Goal: Obtain resource: Download file/media

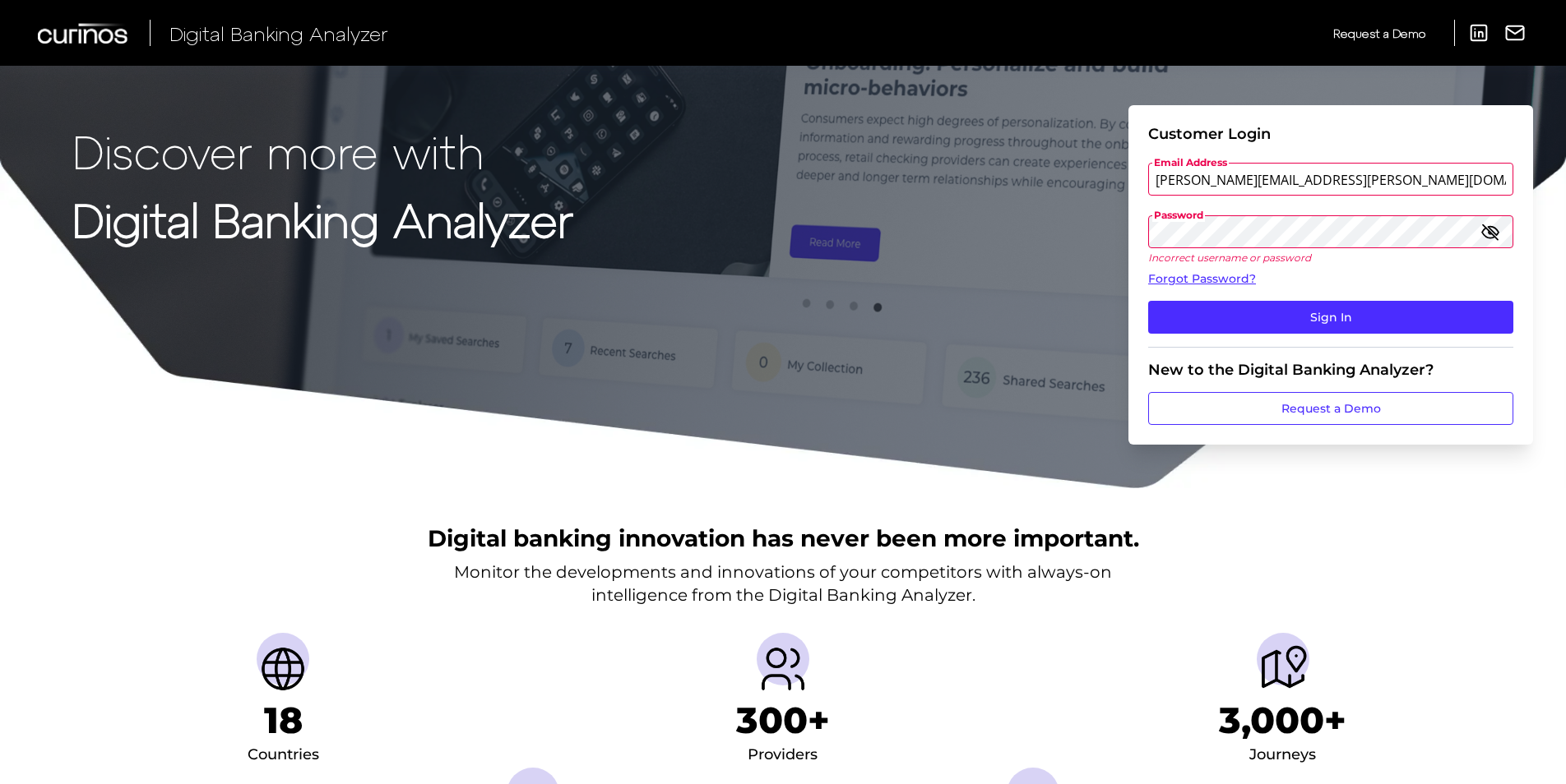
click at [1486, 235] on icon "button" at bounding box center [1491, 232] width 20 height 20
click at [918, 234] on div "Discover more with Digital Banking Analyzer Customer Login Email Address [PERSO…" at bounding box center [783, 245] width 1566 height 490
click at [1148, 301] on button "Sign In" at bounding box center [1330, 317] width 365 height 33
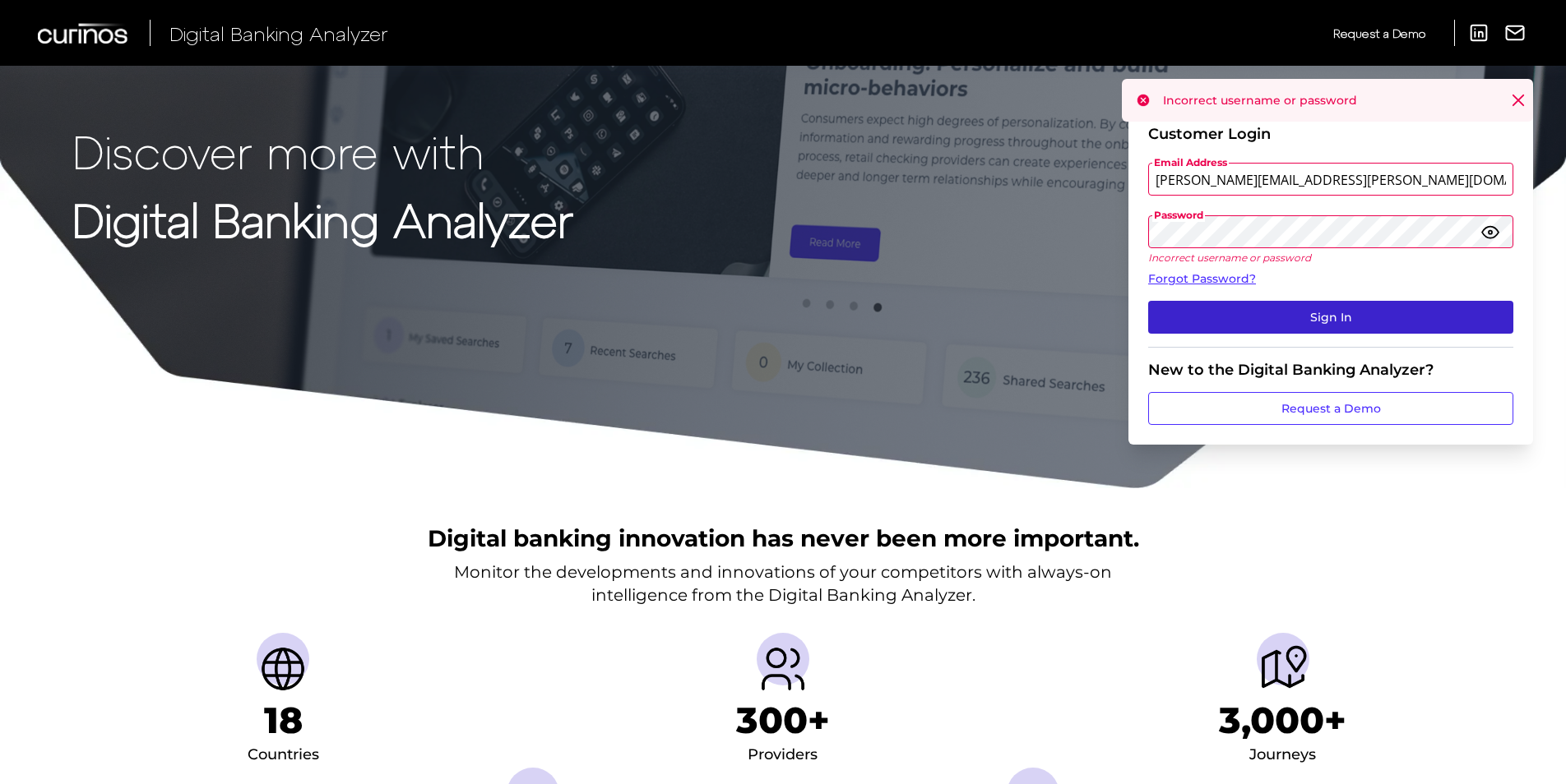
click at [1339, 318] on button "Sign In" at bounding box center [1330, 317] width 365 height 33
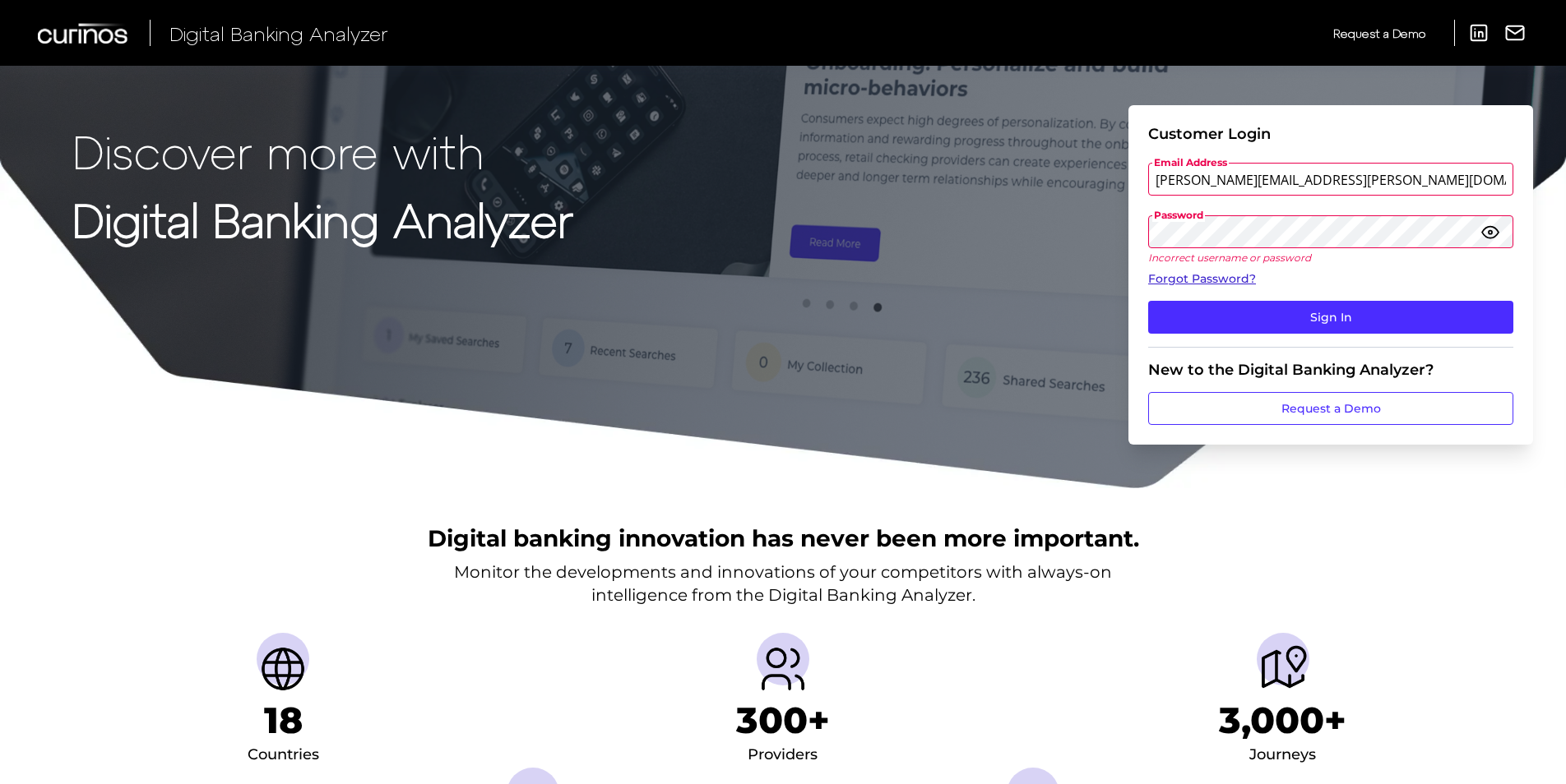
click at [1491, 284] on link "Forgot Password?" at bounding box center [1330, 279] width 365 height 17
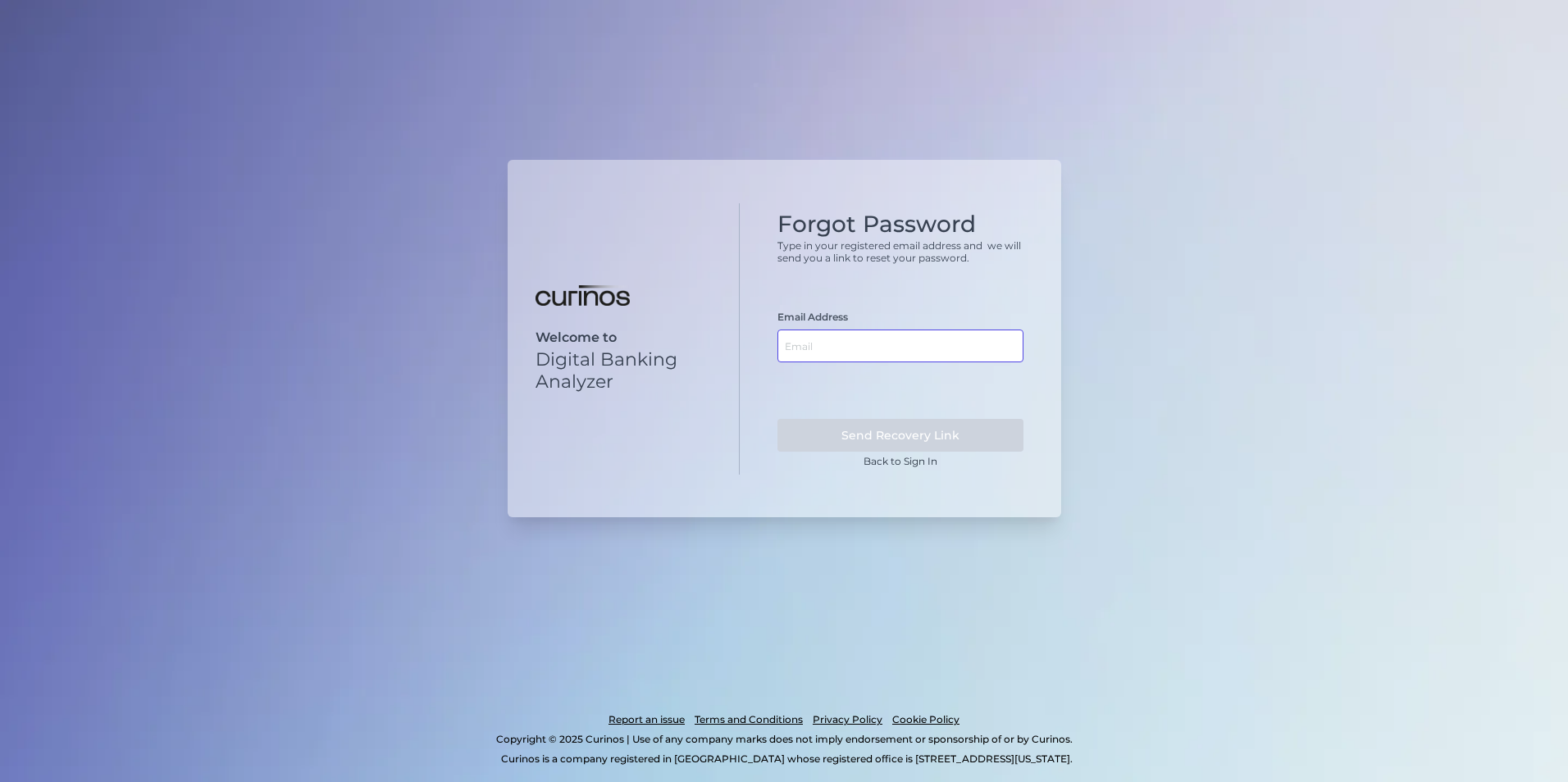
click at [907, 349] on input "text" at bounding box center [900, 346] width 246 height 33
type input "[PERSON_NAME][EMAIL_ADDRESS][PERSON_NAME][DOMAIN_NAME]"
click at [881, 428] on button "Send Recovery Link" at bounding box center [900, 435] width 246 height 33
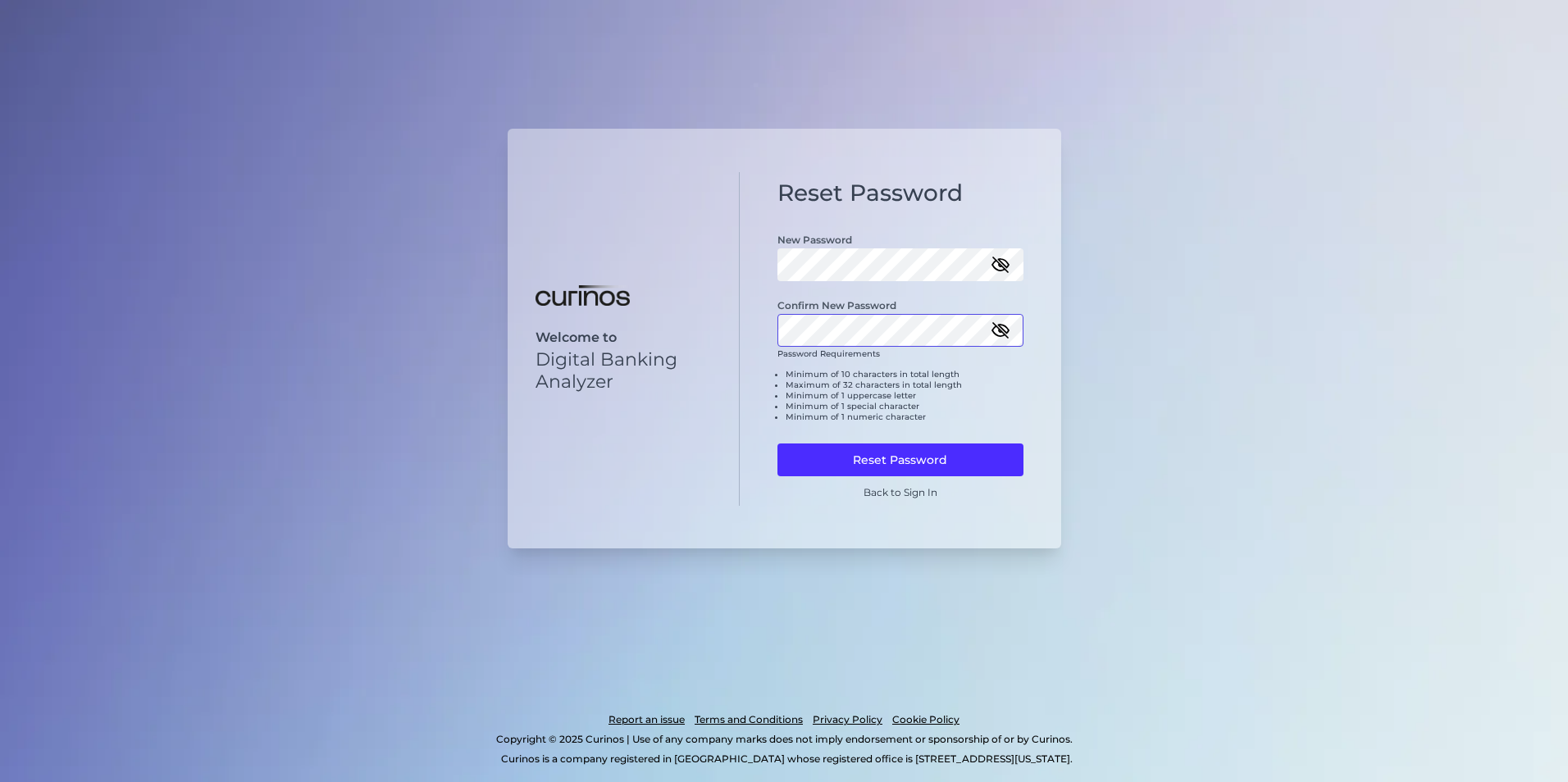
click at [777, 443] on button "Reset Password" at bounding box center [900, 459] width 246 height 33
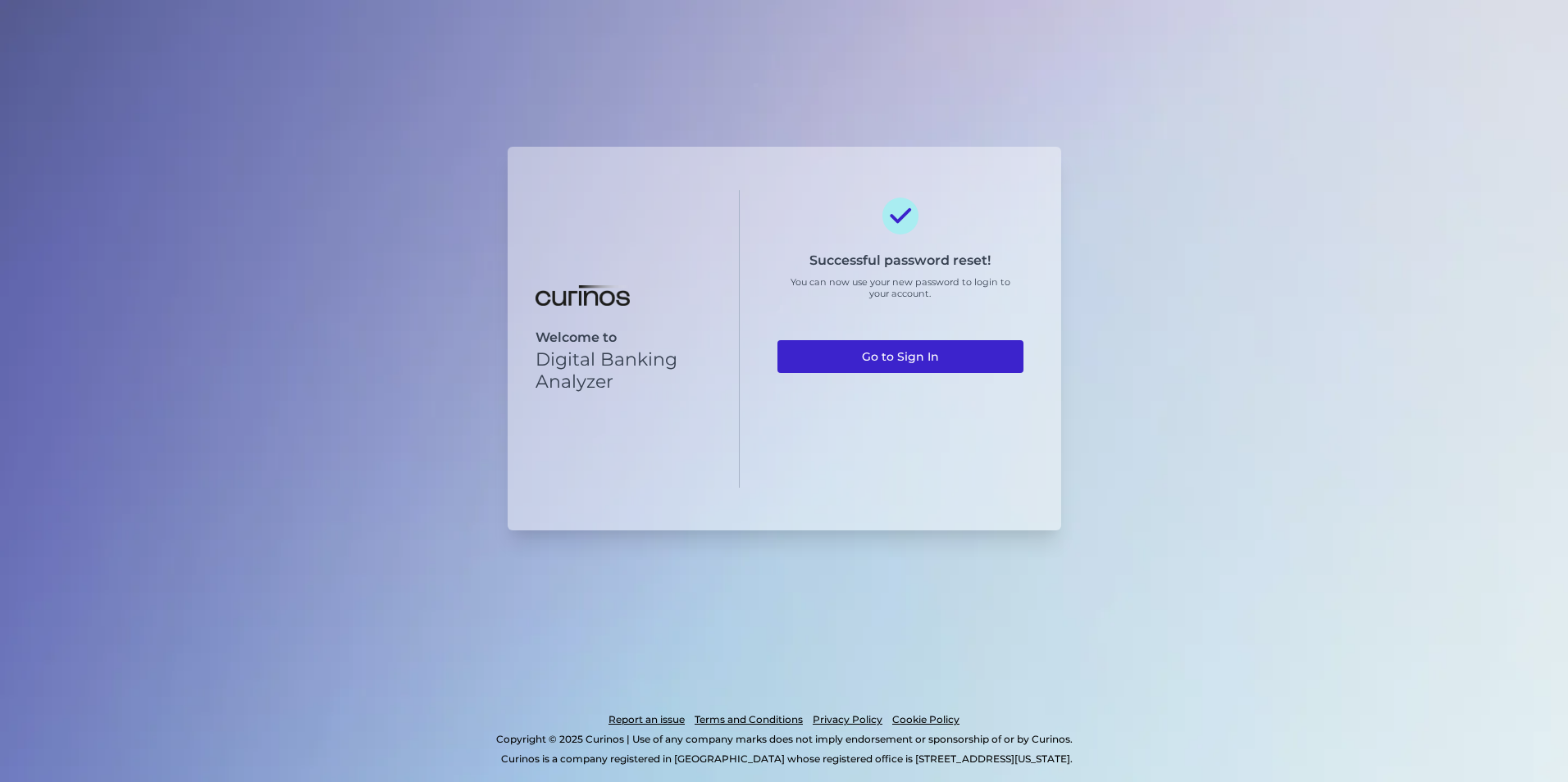
click at [938, 369] on link "Go to Sign In" at bounding box center [900, 357] width 246 height 33
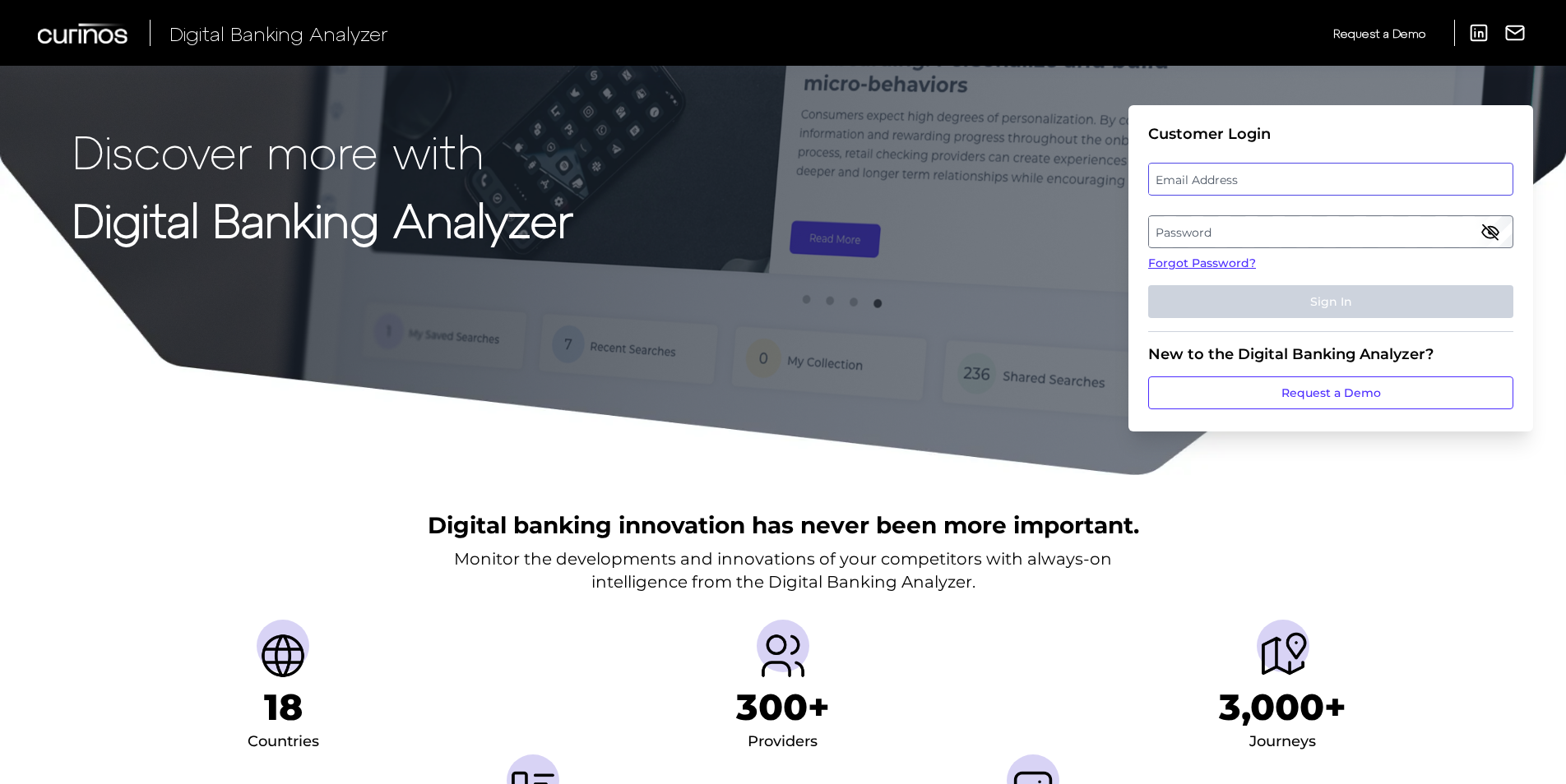
type input "[PERSON_NAME][EMAIL_ADDRESS][PERSON_NAME][DOMAIN_NAME]"
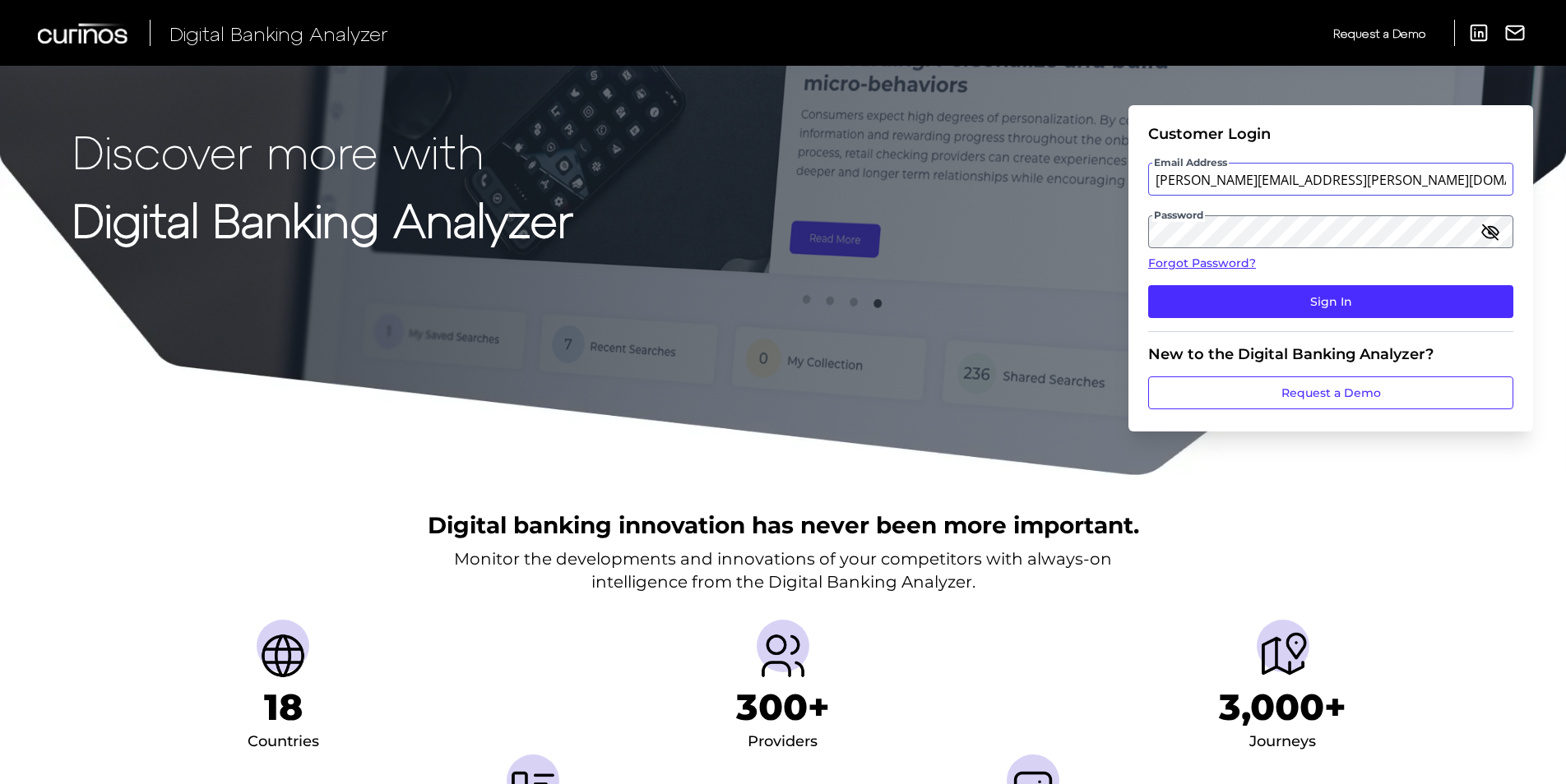
click at [1318, 183] on input "[PERSON_NAME][EMAIL_ADDRESS][PERSON_NAME][DOMAIN_NAME]" at bounding box center [1330, 179] width 365 height 33
click at [1495, 227] on icon "button" at bounding box center [1490, 232] width 16 height 12
click at [1034, 216] on div "Discover more with Digital Banking Analyzer Customer Login Email Address emily.…" at bounding box center [783, 238] width 1566 height 476
click at [1474, 477] on div at bounding box center [783, 476] width 1566 height 3
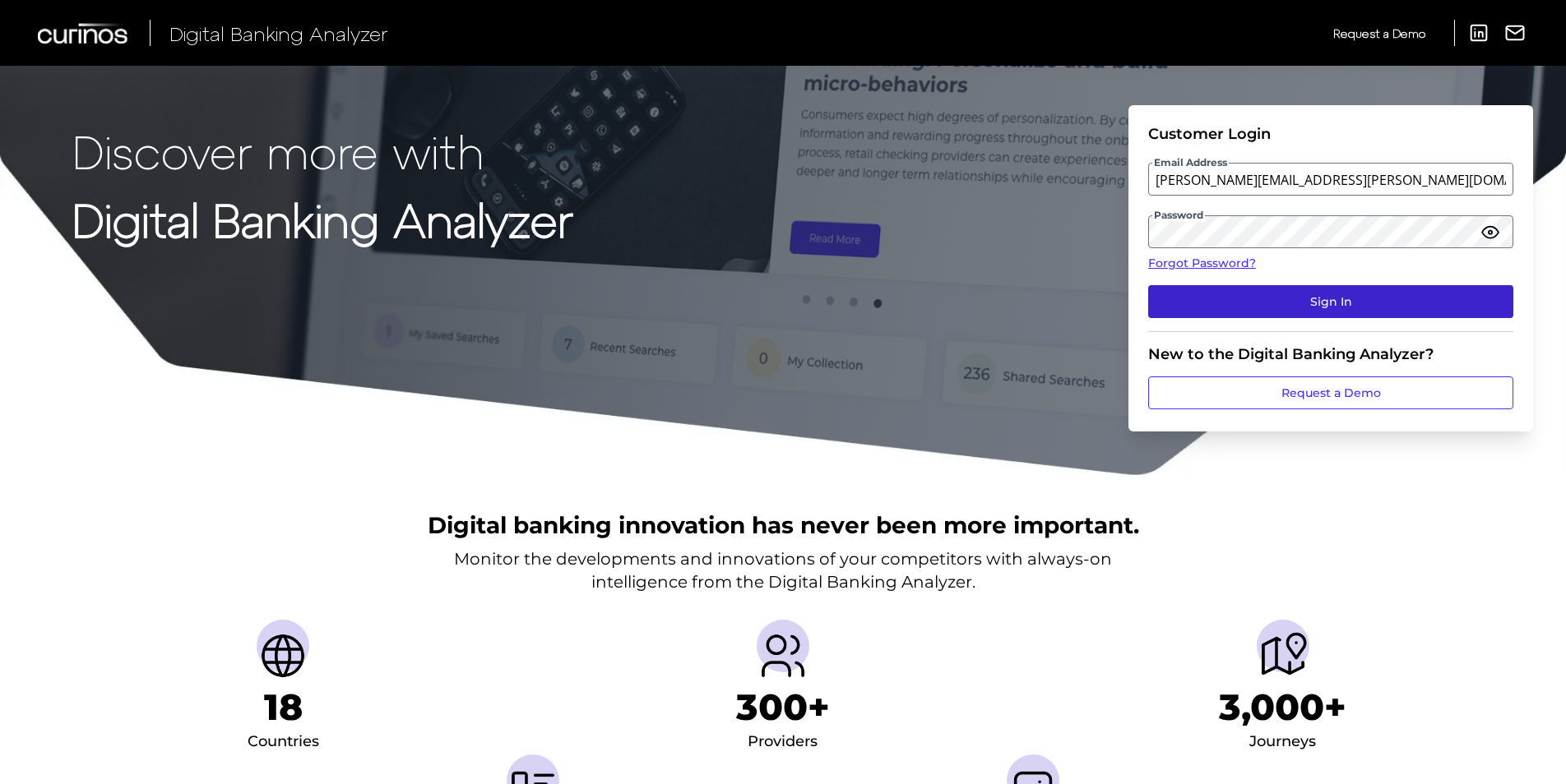
click at [1363, 305] on button "Sign In" at bounding box center [1330, 302] width 365 height 33
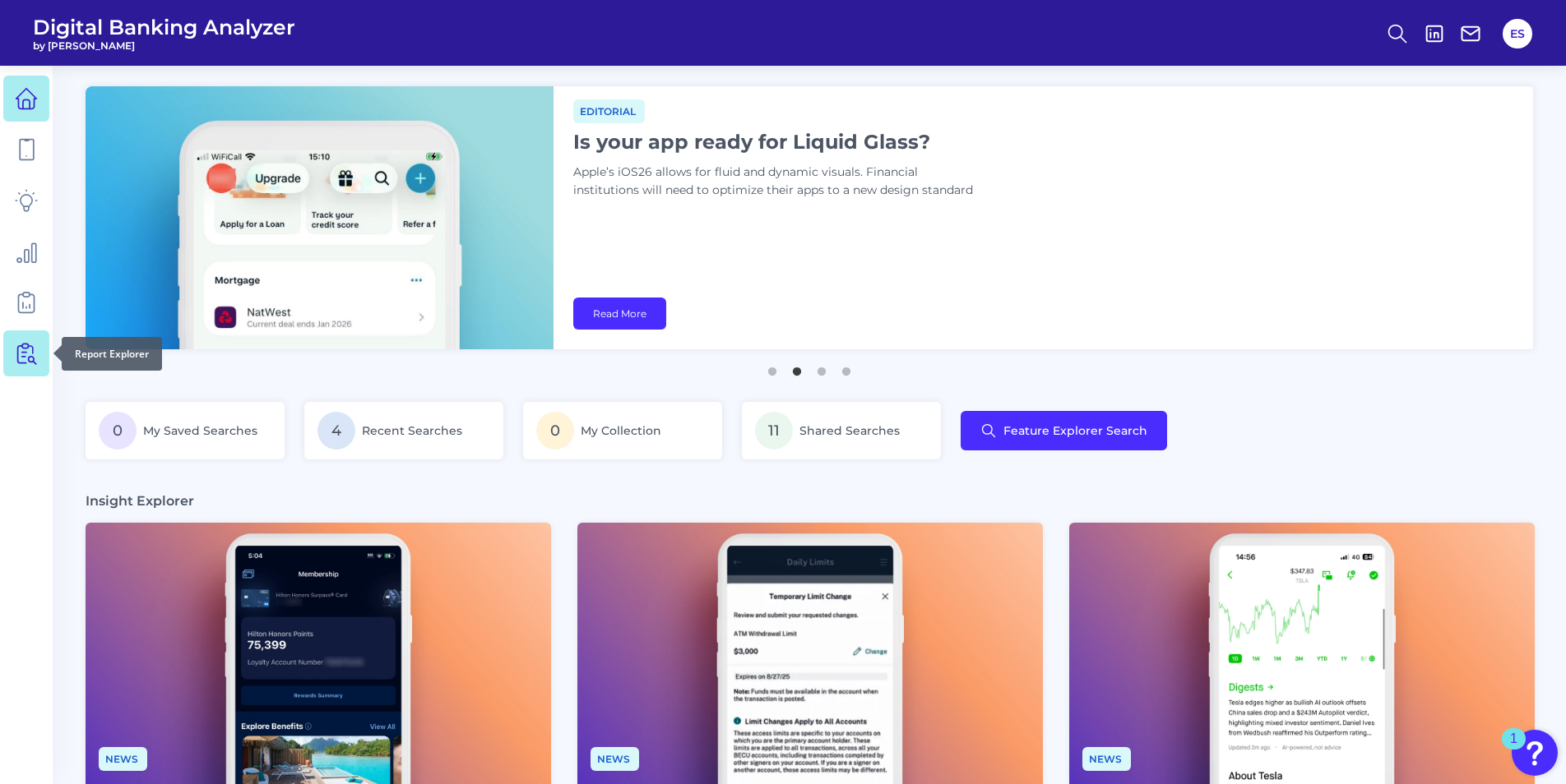
click at [20, 347] on icon at bounding box center [26, 353] width 23 height 23
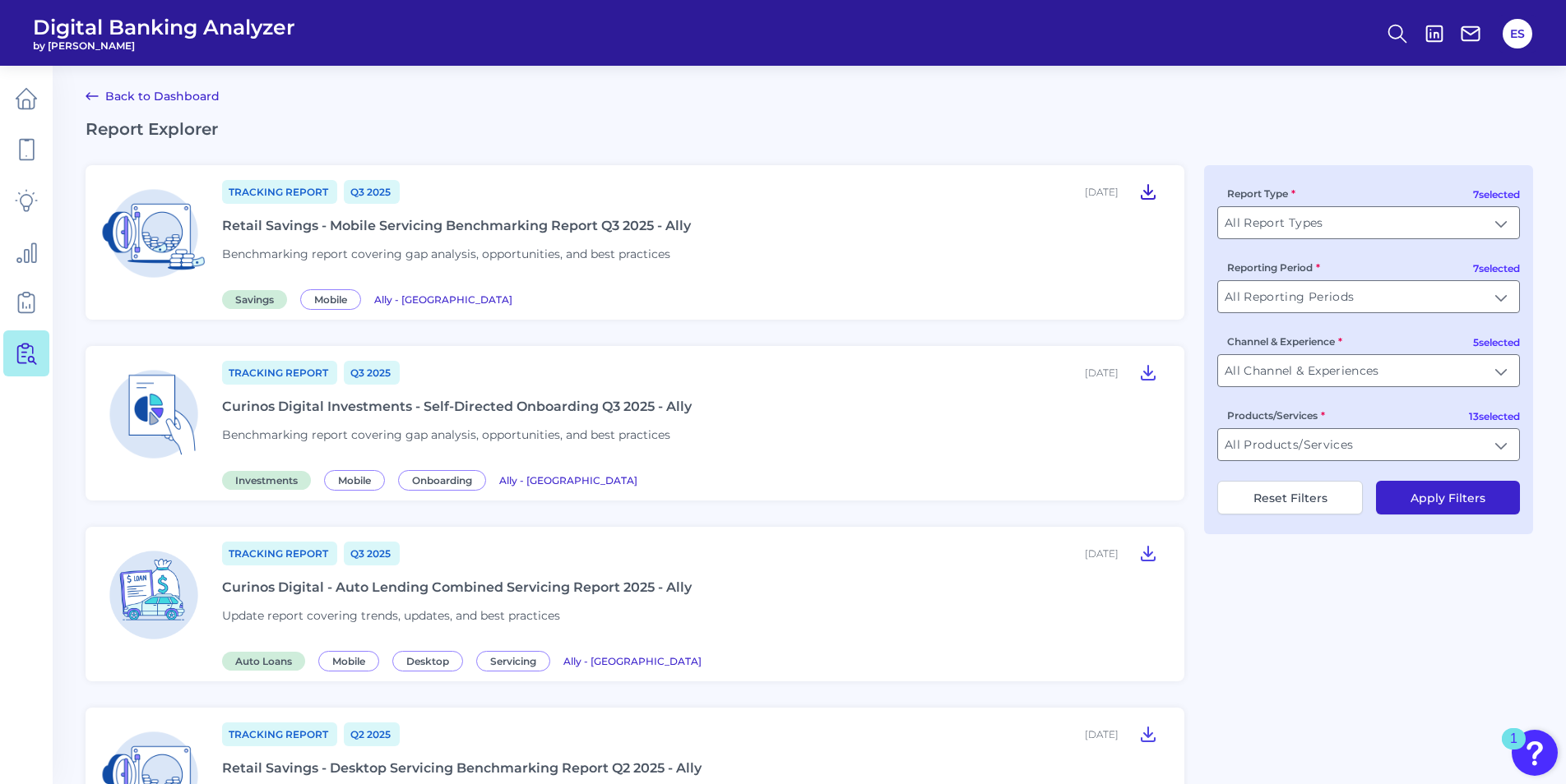
click at [1142, 189] on icon at bounding box center [1148, 192] width 20 height 20
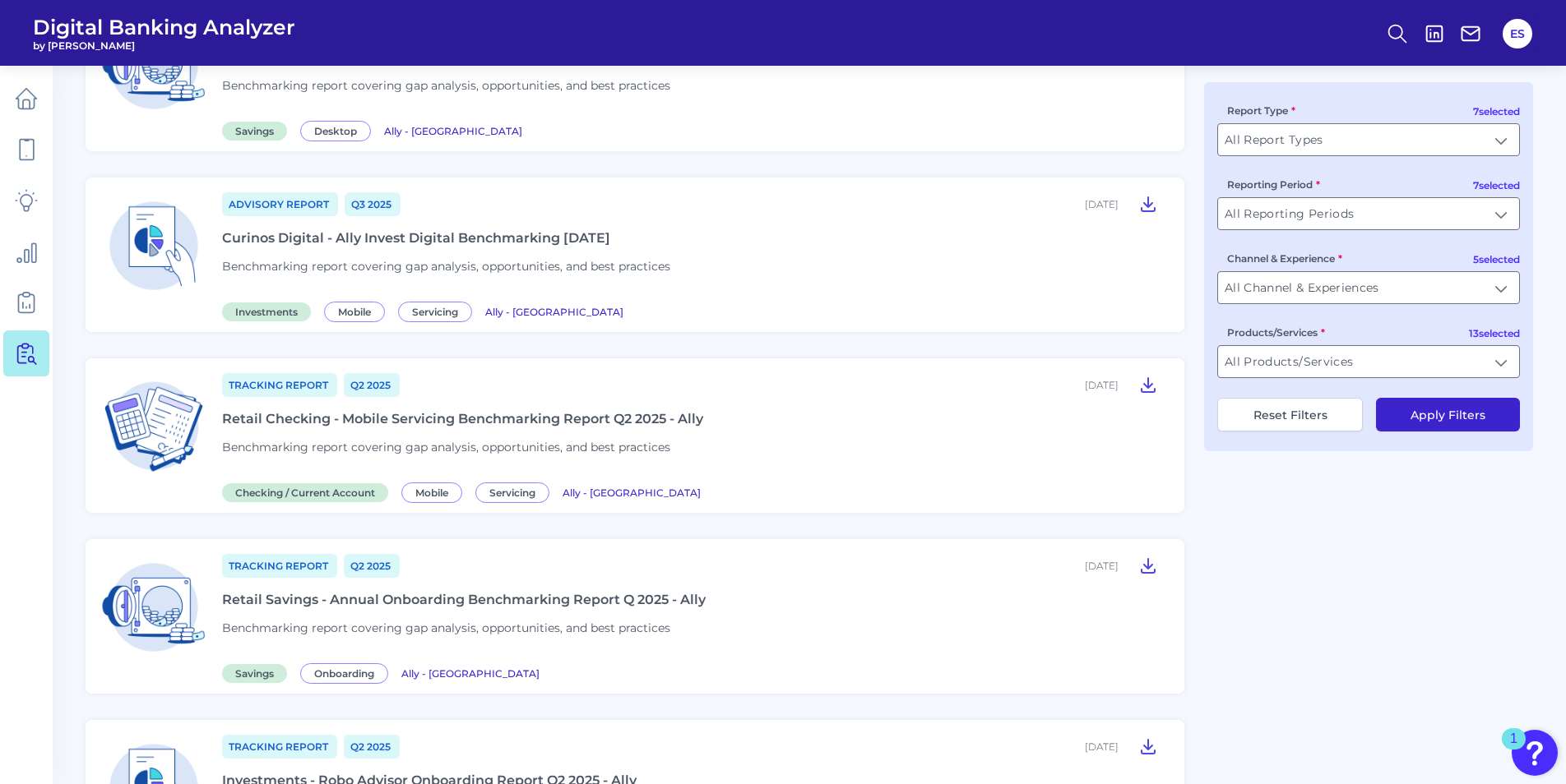
scroll to position [740, 0]
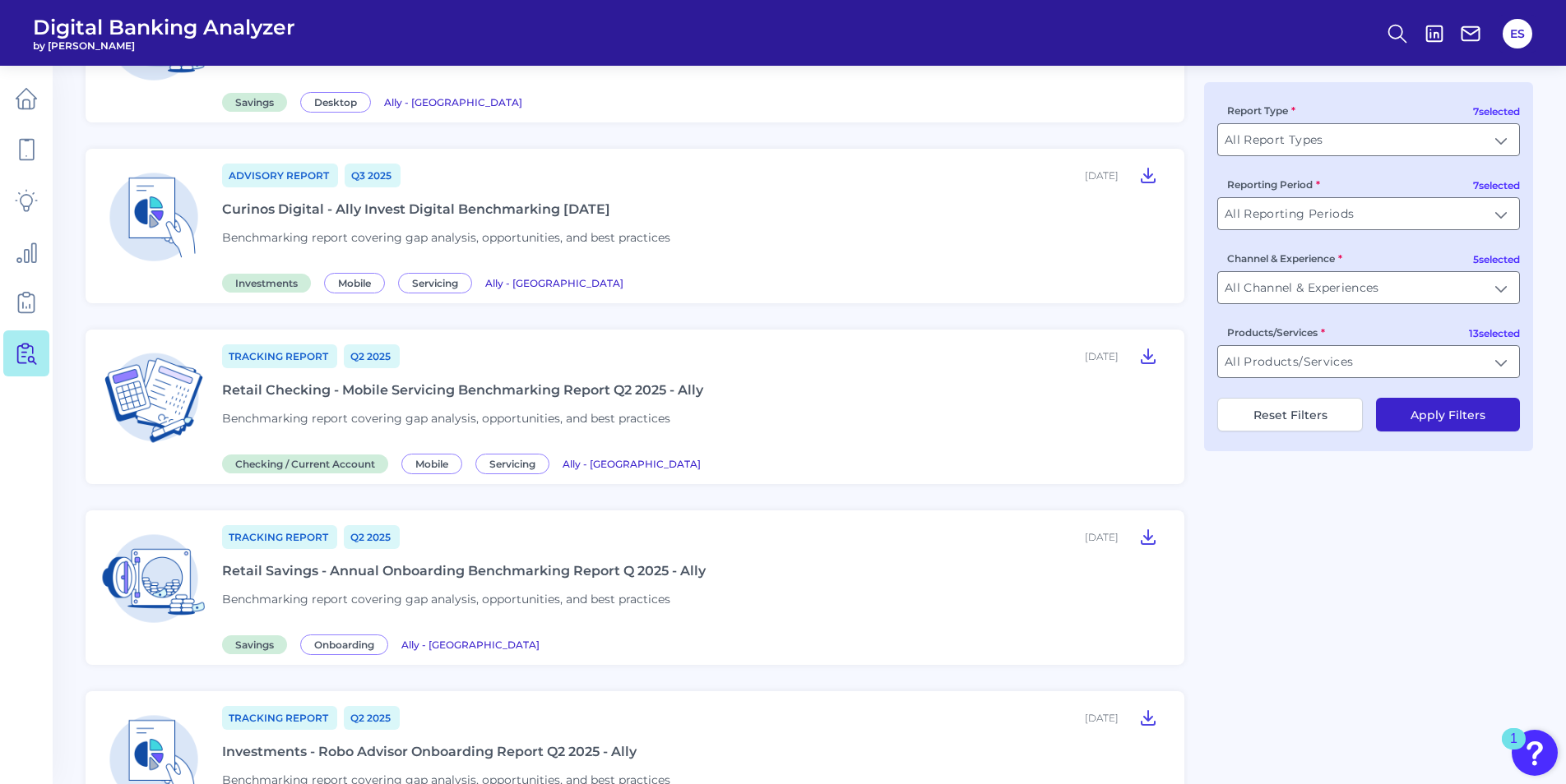
click at [546, 392] on div "Retail Checking - Mobile Servicing Benchmarking Report Q2 2025 - Ally" at bounding box center [463, 391] width 482 height 16
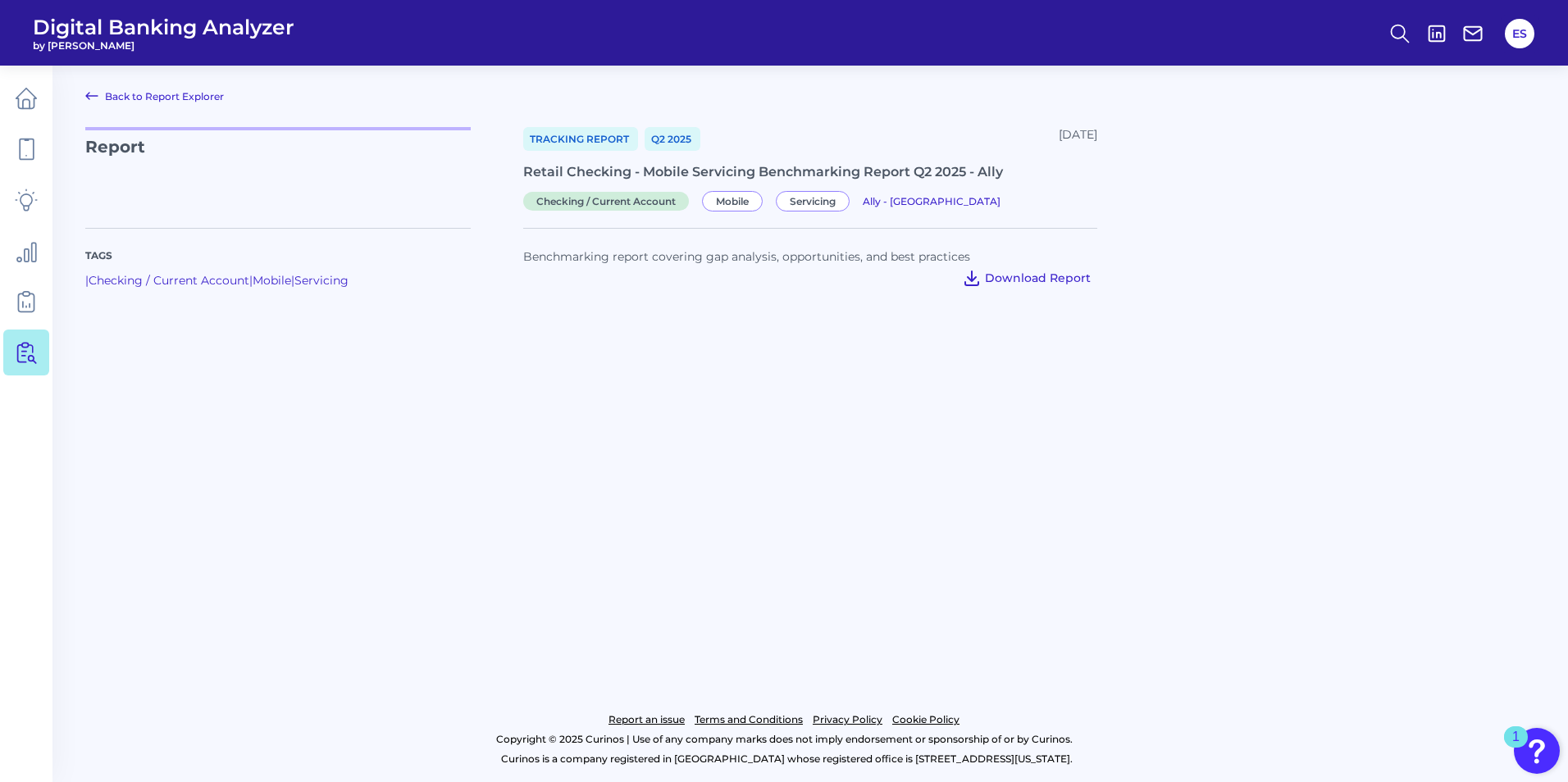
click at [1032, 277] on span "Download Report" at bounding box center [1038, 278] width 106 height 15
click at [800, 113] on main "Back to Report Explorer Report Tracking Report Q2 2025 July 02, 2025 Retail Che…" at bounding box center [784, 391] width 1568 height 782
click at [119, 91] on link "Back to Report Explorer" at bounding box center [154, 96] width 138 height 20
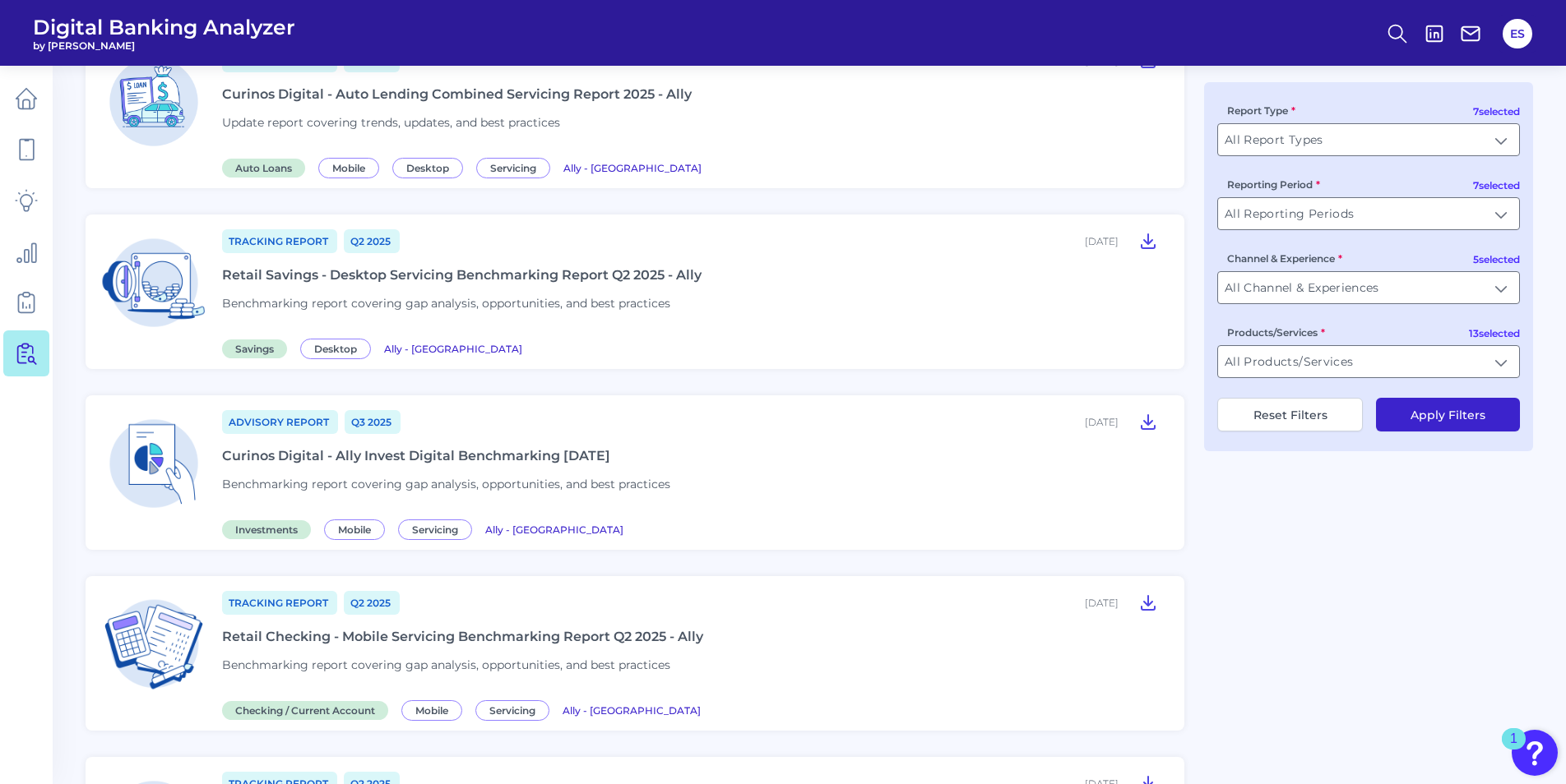
scroll to position [411, 0]
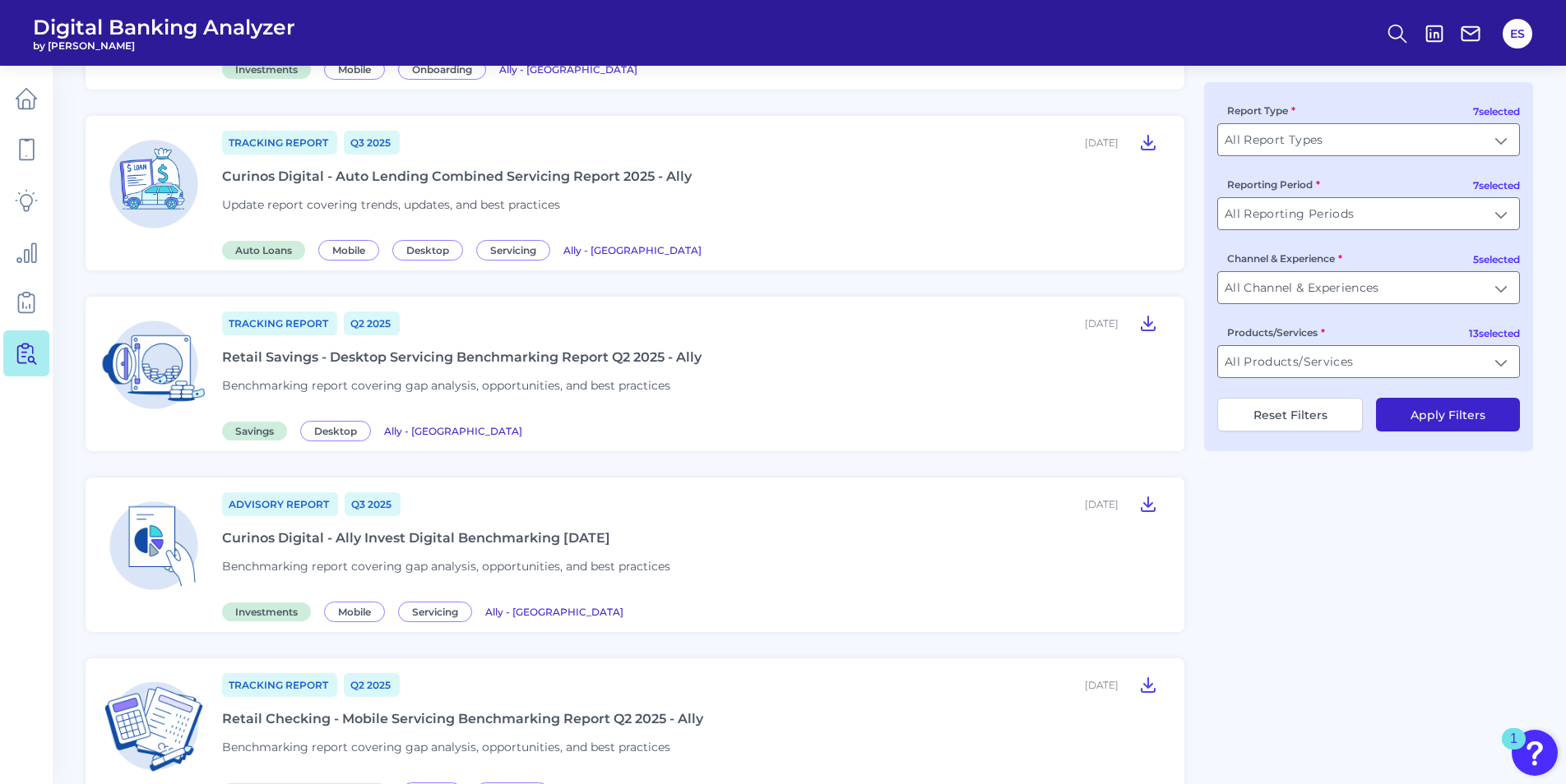
click at [545, 356] on div "Retail Savings - Desktop Servicing Benchmarking Report Q2 2025 - Ally" at bounding box center [462, 358] width 480 height 16
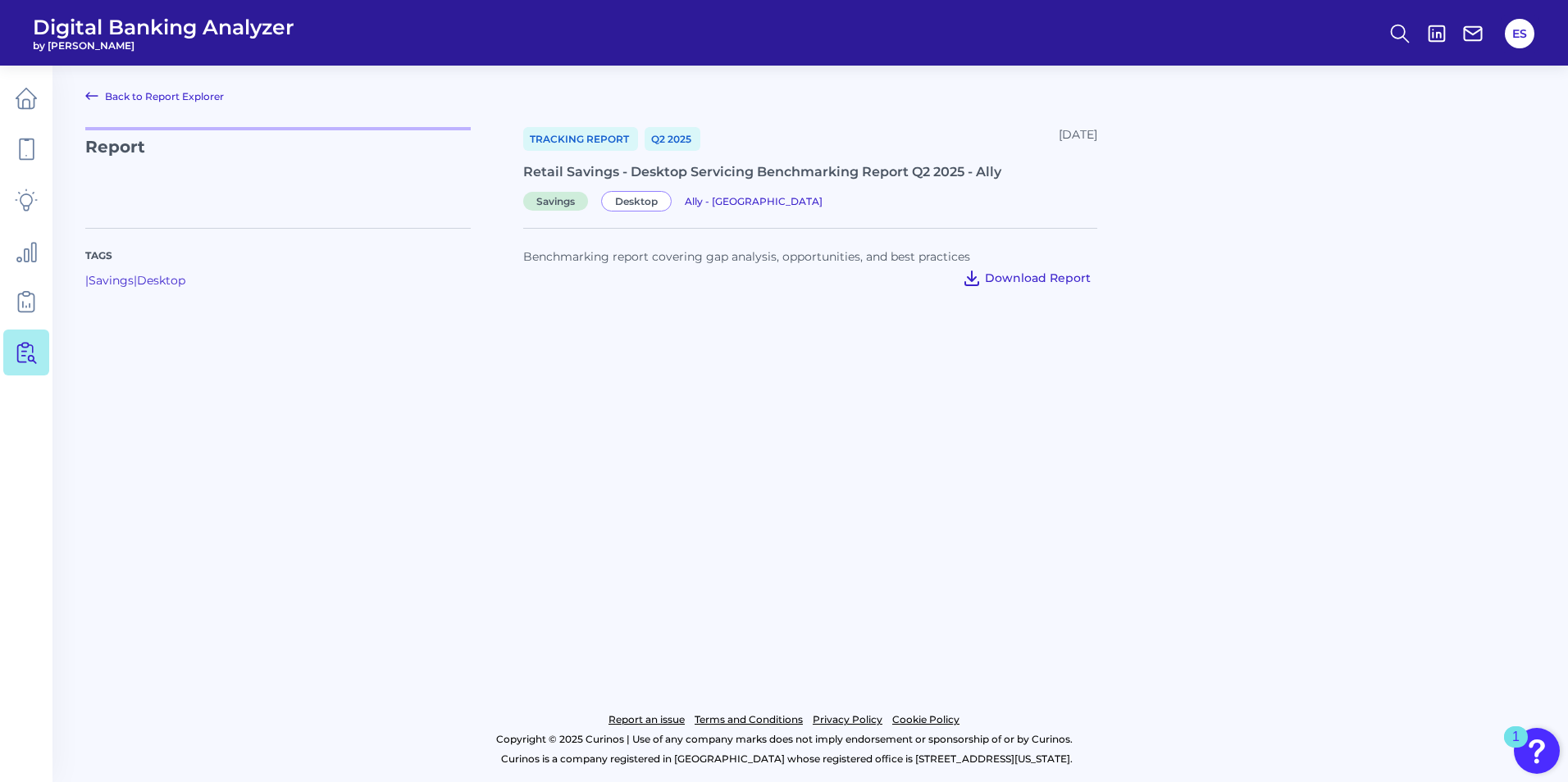
click at [1030, 275] on span "Download Report" at bounding box center [1038, 278] width 106 height 15
click at [113, 103] on link "Back to Report Explorer" at bounding box center [154, 96] width 138 height 20
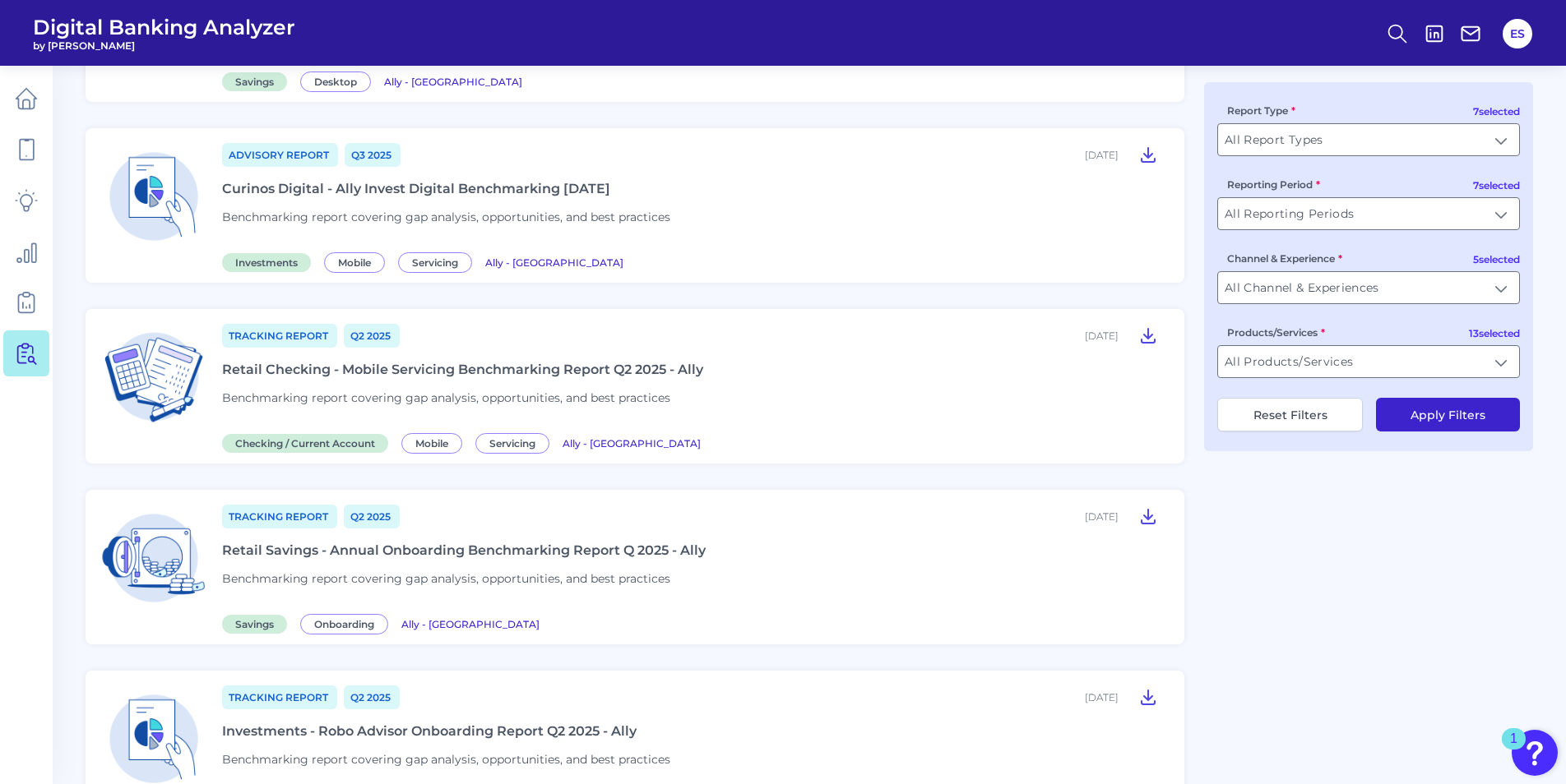
scroll to position [822, 0]
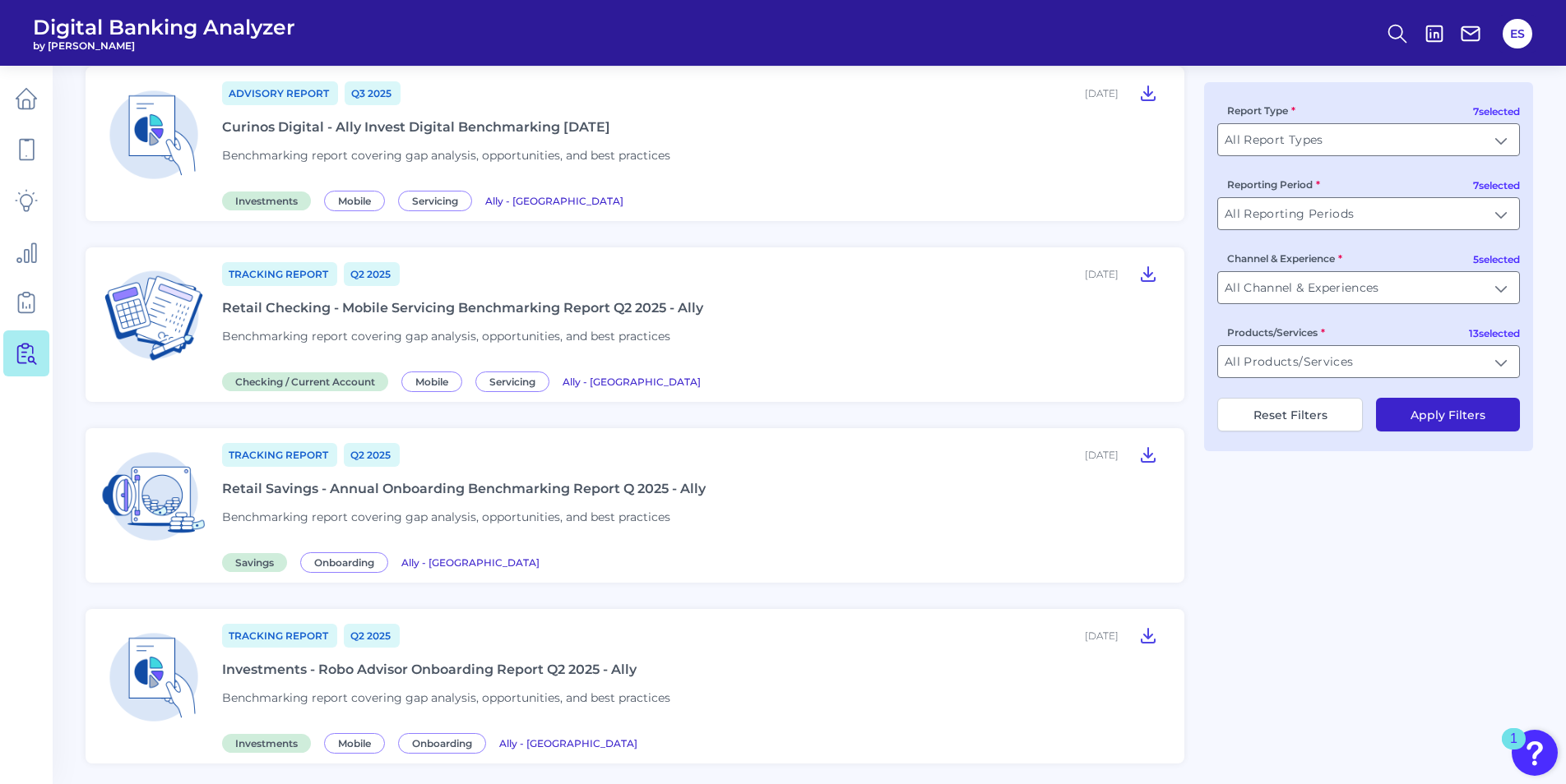
click at [578, 305] on div "Retail Checking - Mobile Servicing Benchmarking Report Q2 2025 - Ally" at bounding box center [463, 308] width 482 height 16
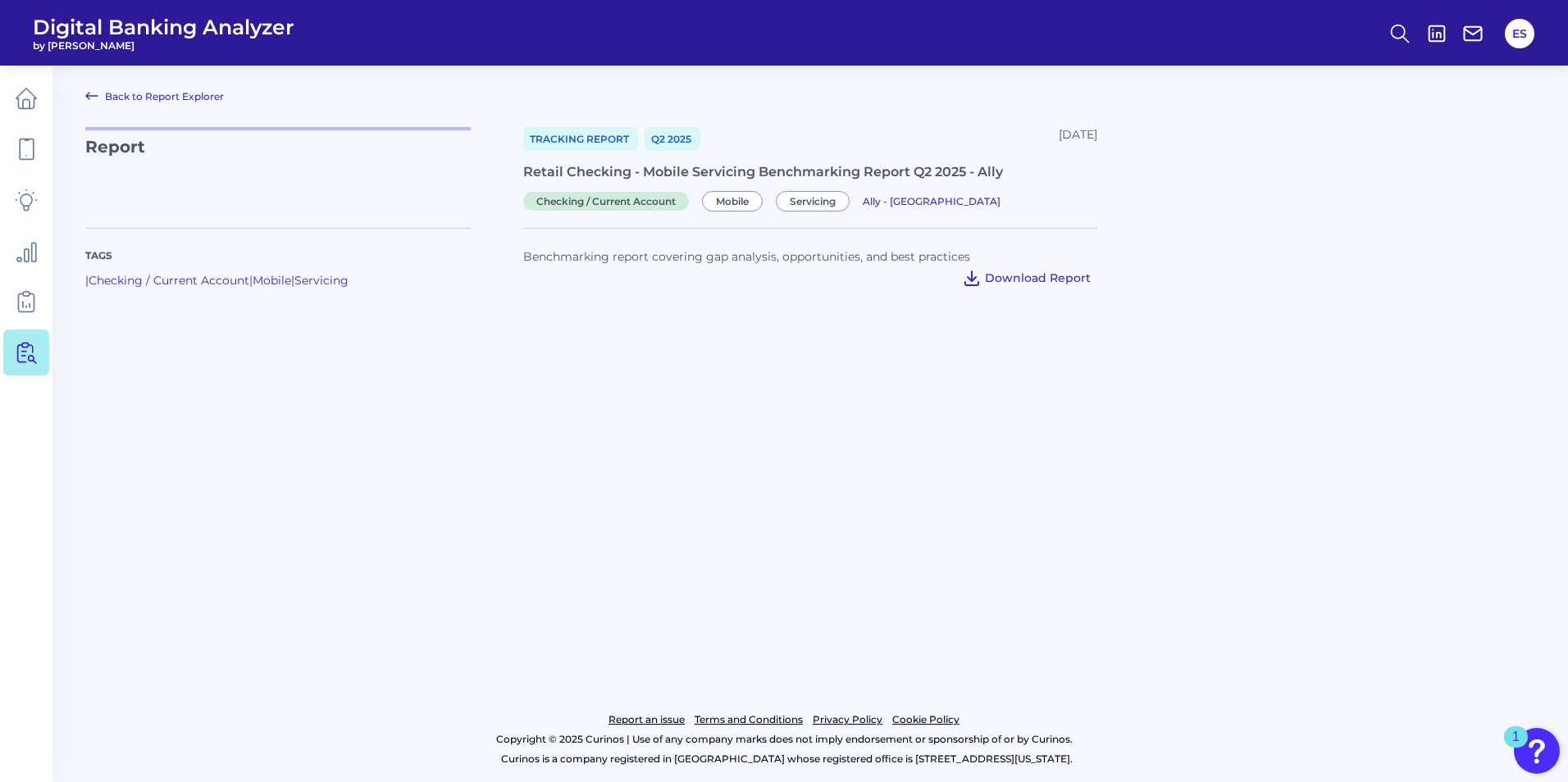
click at [1028, 279] on span "Download Report" at bounding box center [1038, 278] width 106 height 15
click at [142, 99] on link "Back to Report Explorer" at bounding box center [154, 96] width 138 height 20
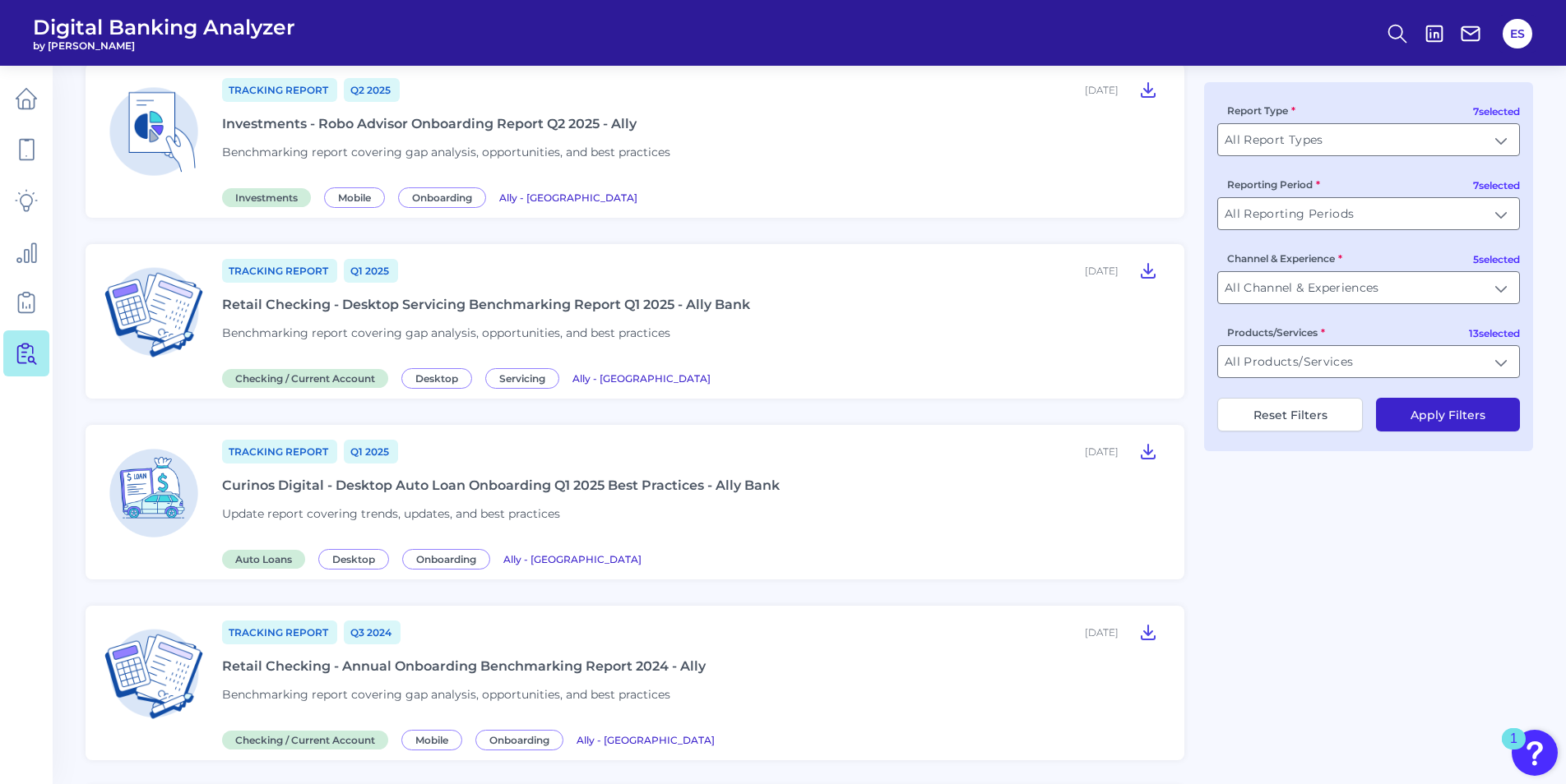
scroll to position [1397, 0]
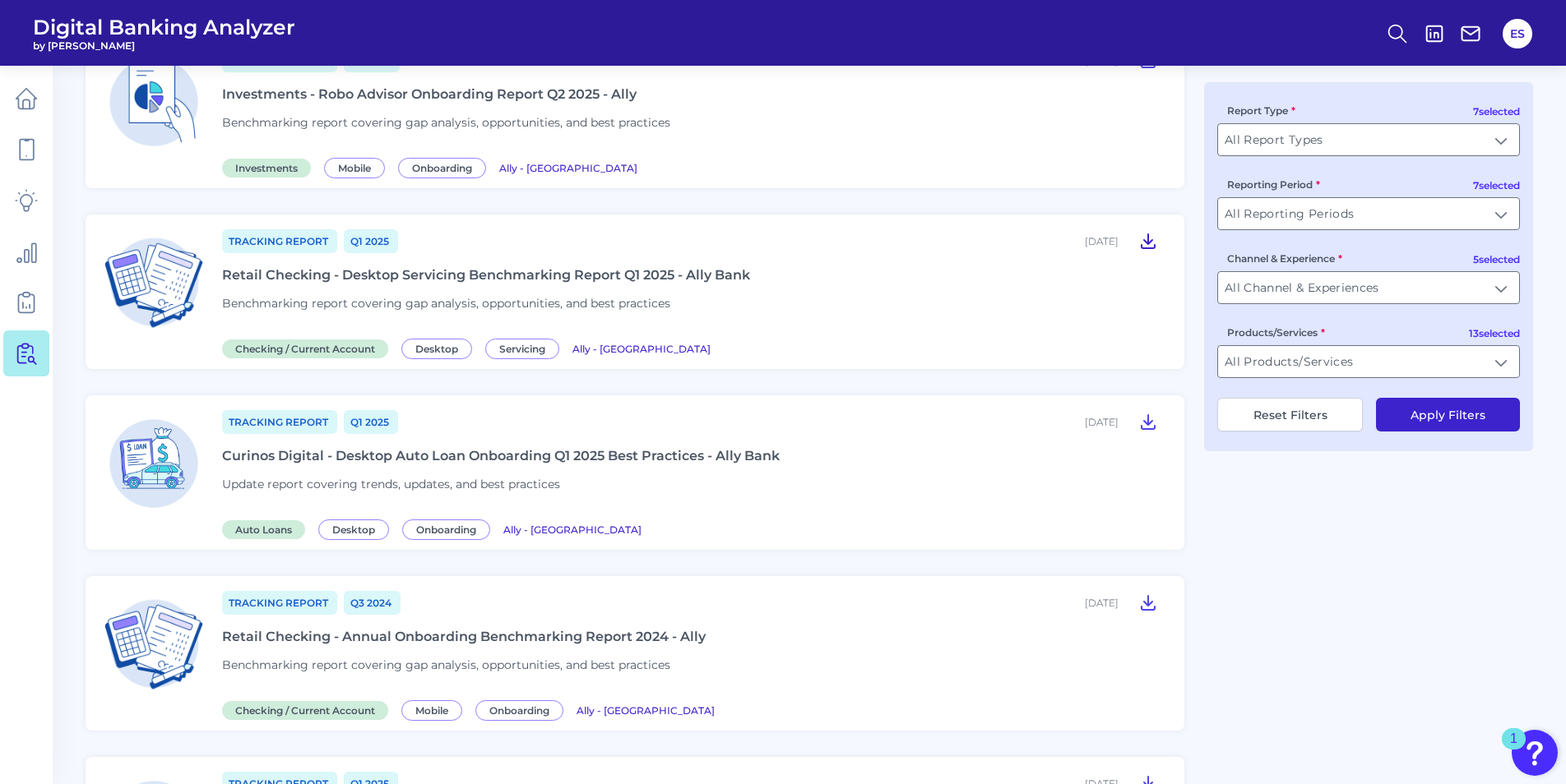
click at [1142, 240] on icon at bounding box center [1148, 241] width 20 height 20
click at [1148, 601] on icon at bounding box center [1148, 603] width 13 height 14
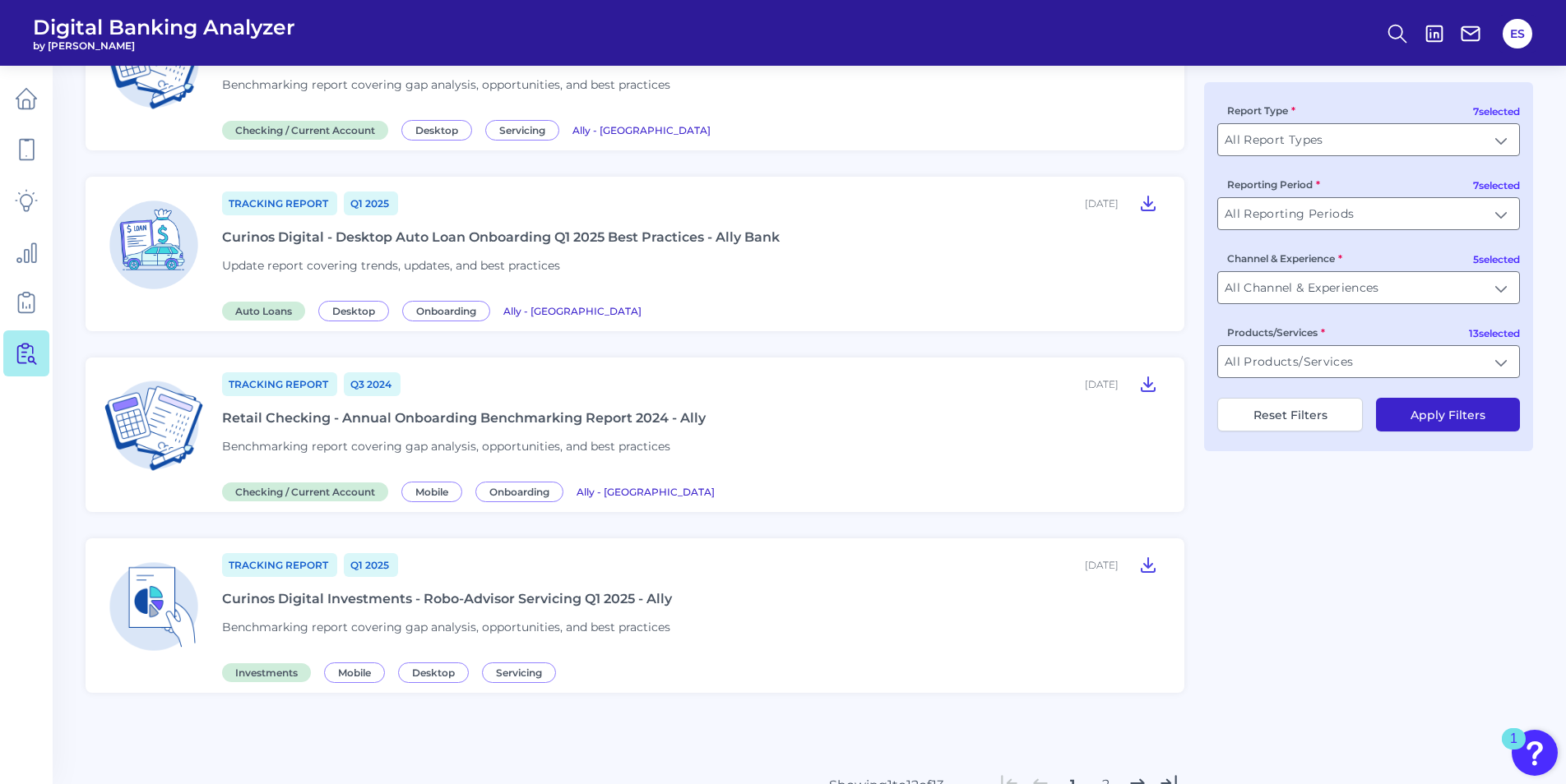
scroll to position [1708, 0]
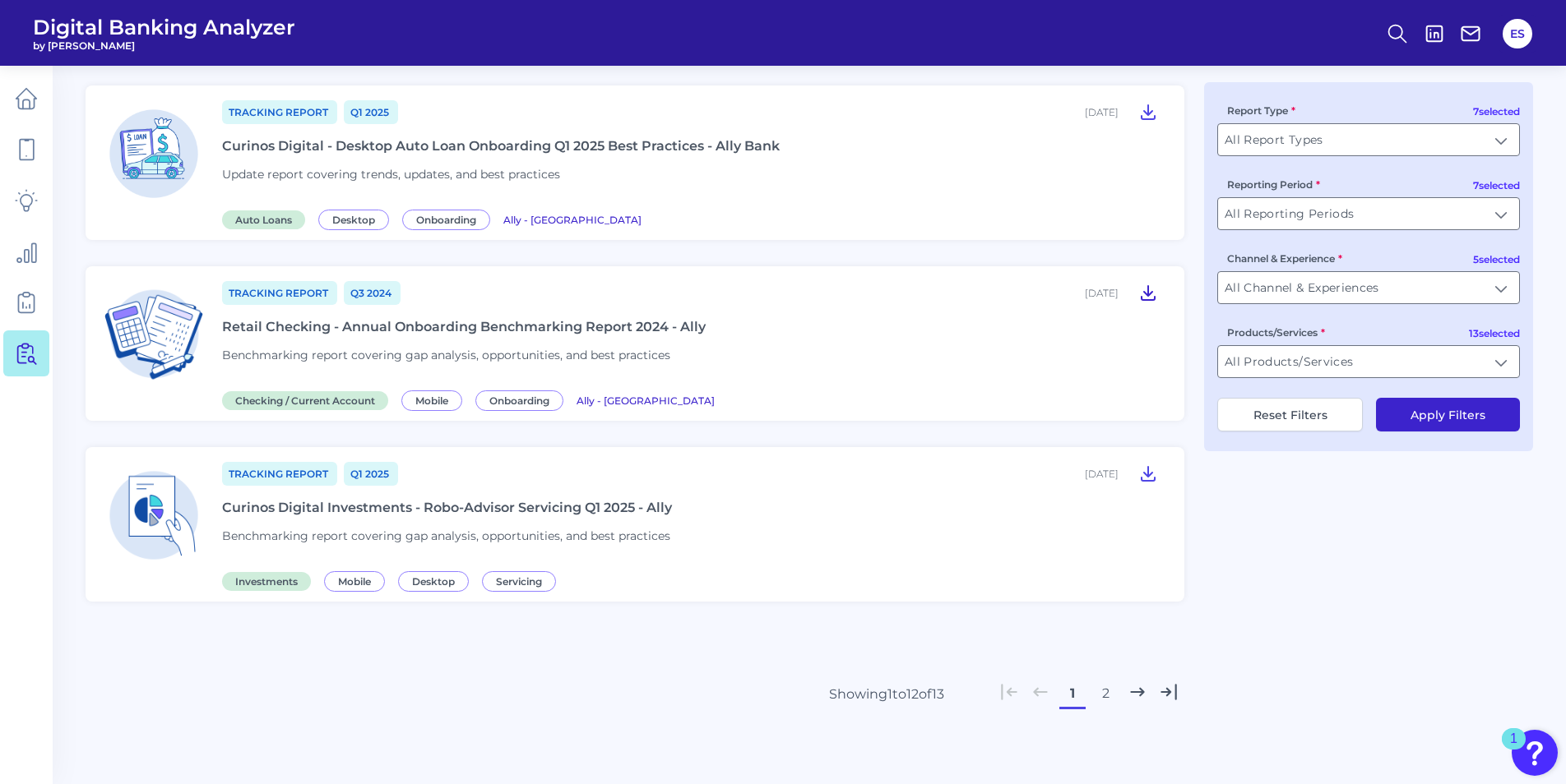
click at [1151, 292] on icon at bounding box center [1148, 293] width 13 height 14
